Goal: Transaction & Acquisition: Purchase product/service

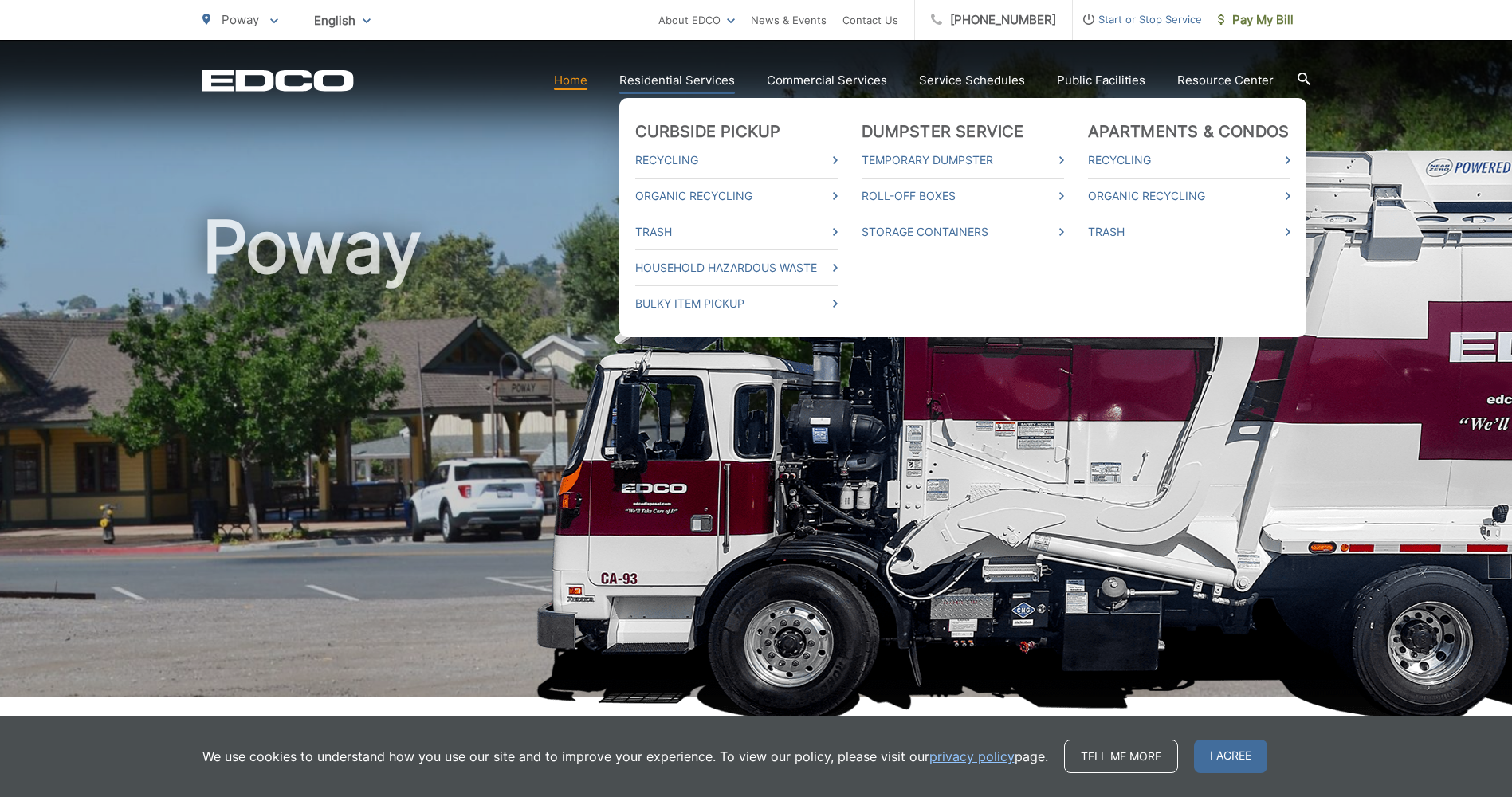
click at [725, 82] on link "Residential Services" at bounding box center [676, 80] width 115 height 19
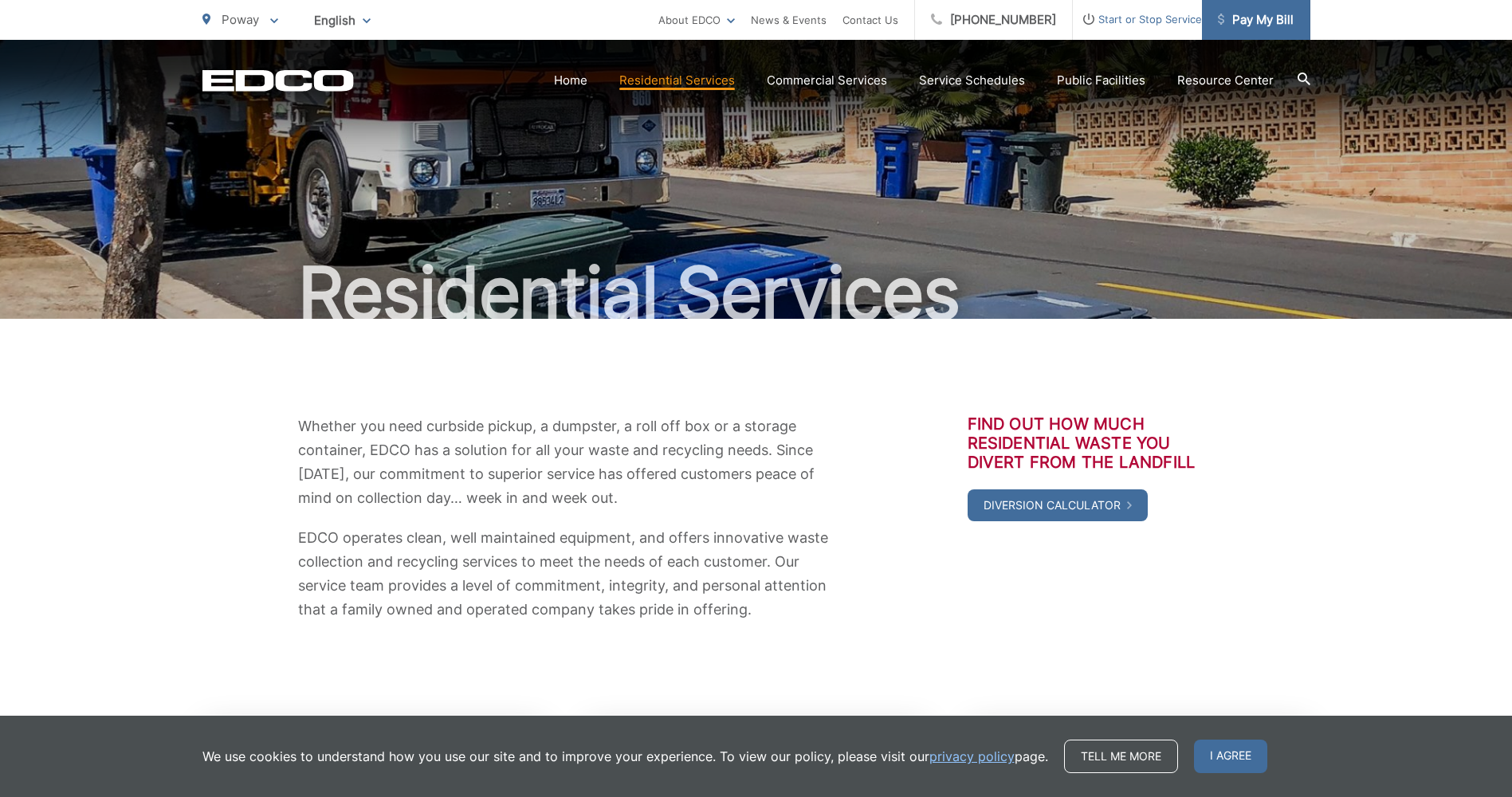
click at [1241, 16] on span "Pay My Bill" at bounding box center [1256, 20] width 75 height 19
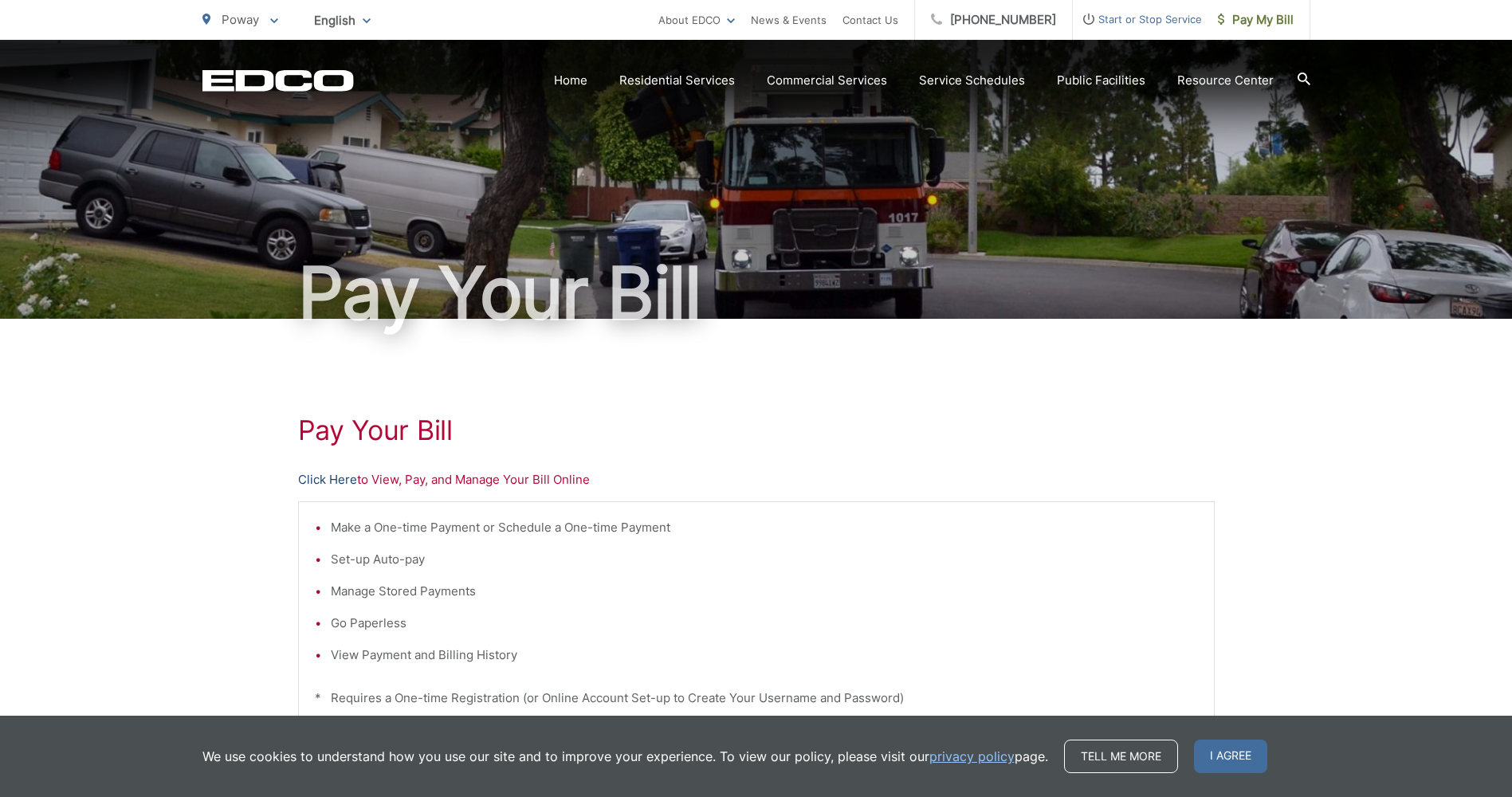
click at [328, 477] on link "Click Here" at bounding box center [327, 480] width 59 height 19
